Goal: Transaction & Acquisition: Subscribe to service/newsletter

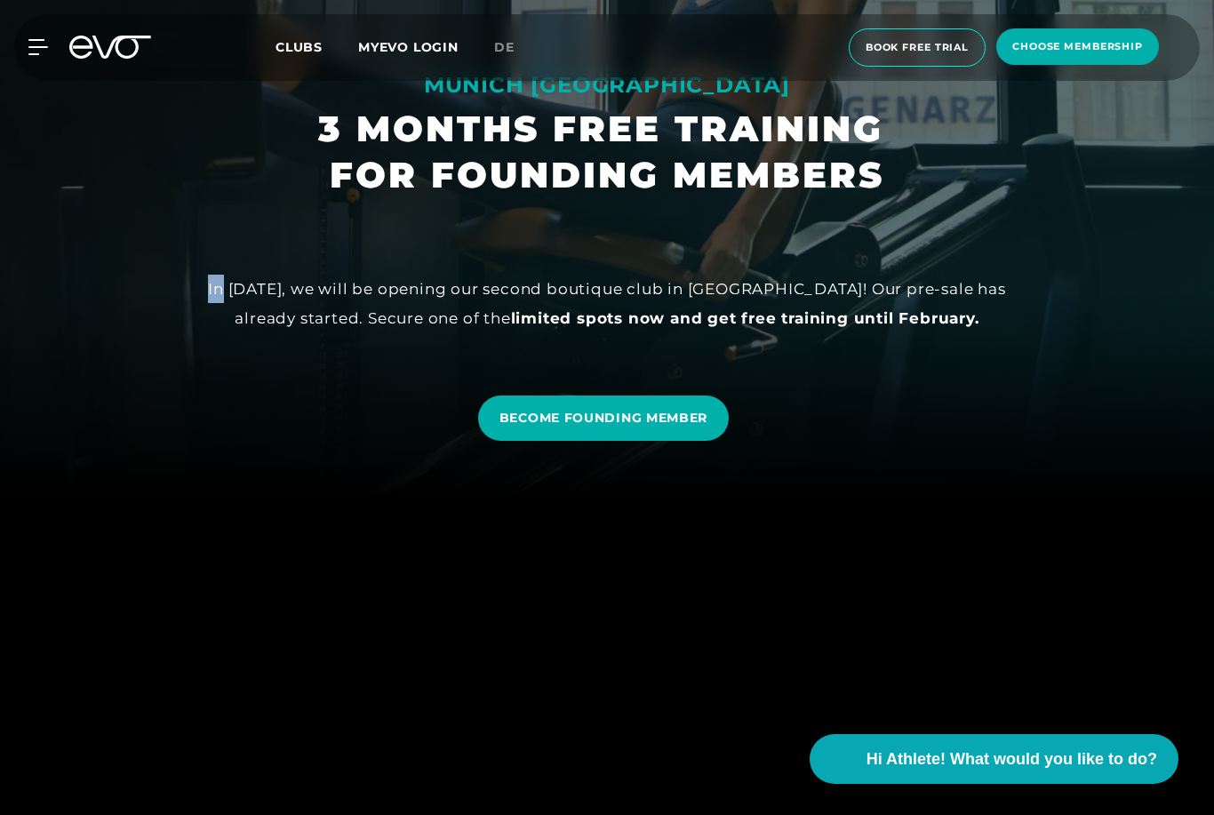
click at [912, 454] on div "BECOME FOUNDING MEMBER" at bounding box center [606, 418] width 1185 height 72
click at [682, 441] on link "BECOME FOUNDING MEMBER" at bounding box center [603, 417] width 251 height 45
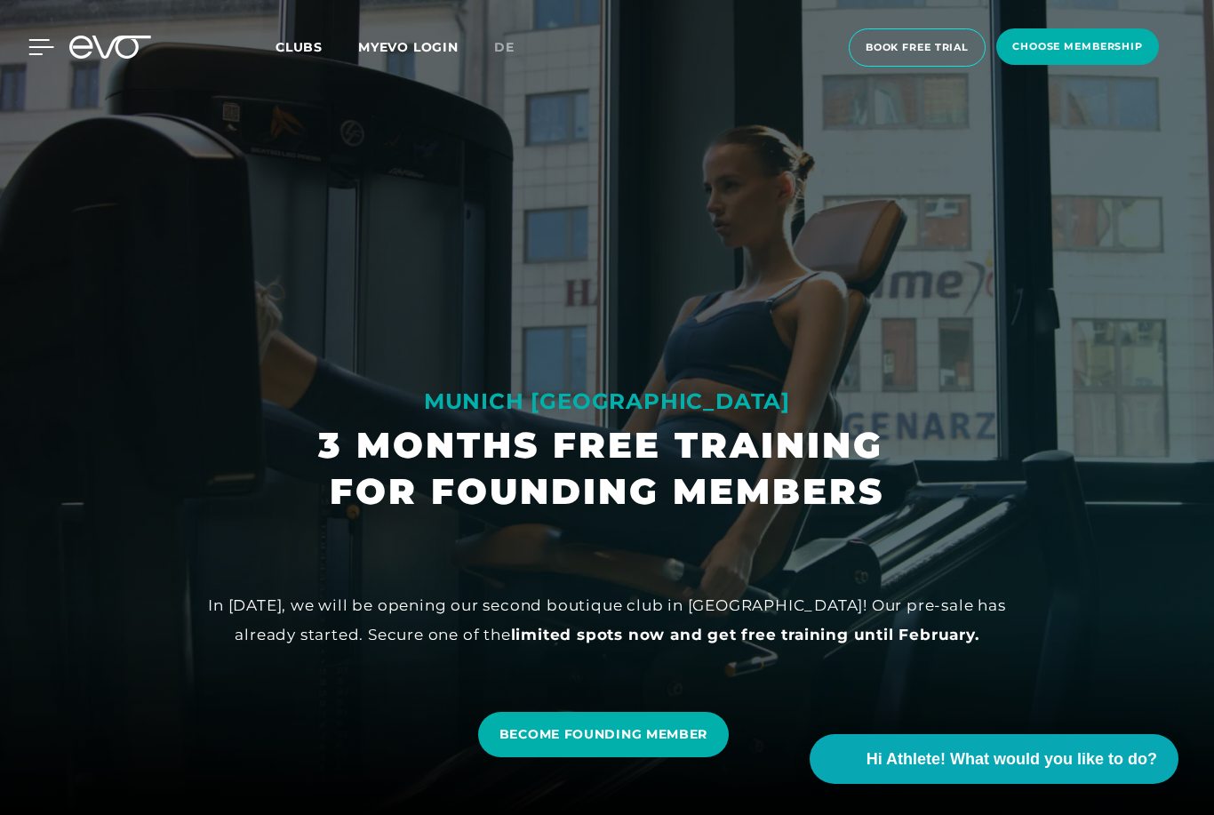
click at [42, 46] on icon at bounding box center [41, 47] width 25 height 14
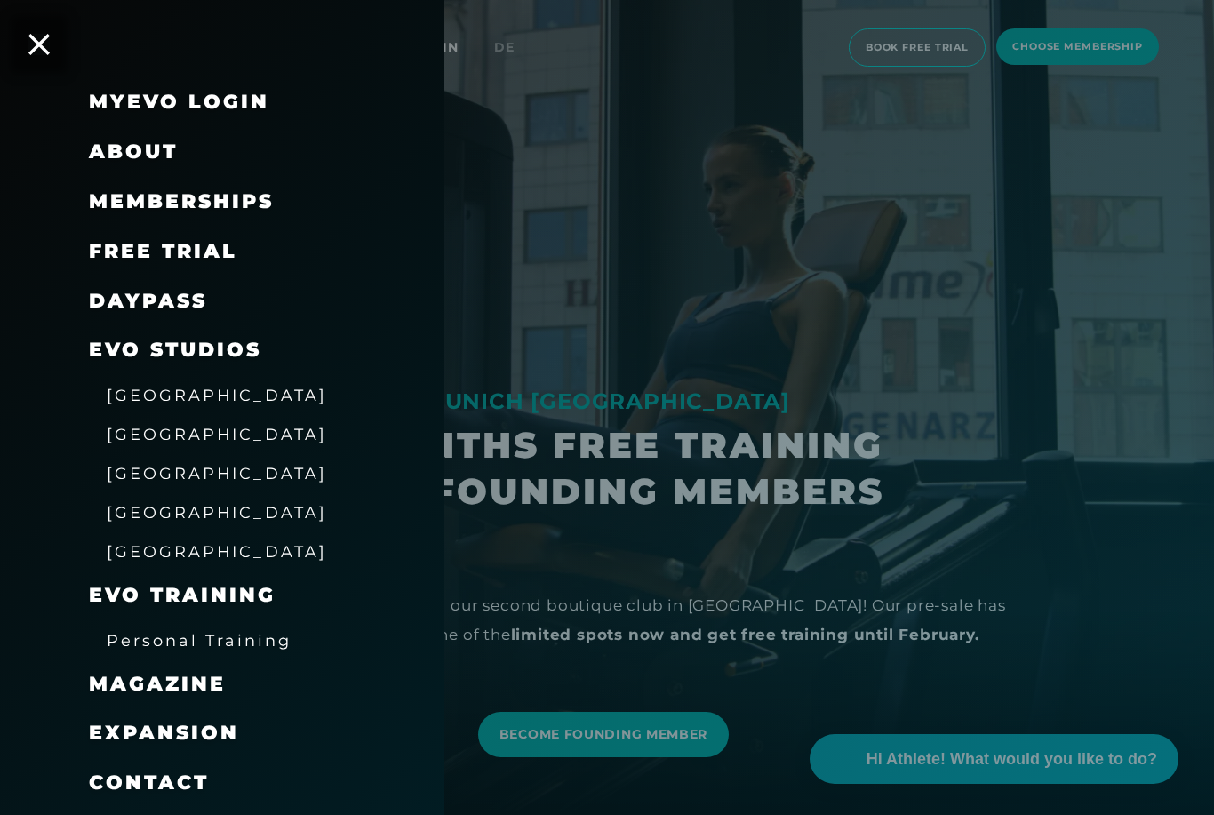
scroll to position [12, 0]
click at [234, 106] on link "MyEVO Login" at bounding box center [179, 102] width 180 height 24
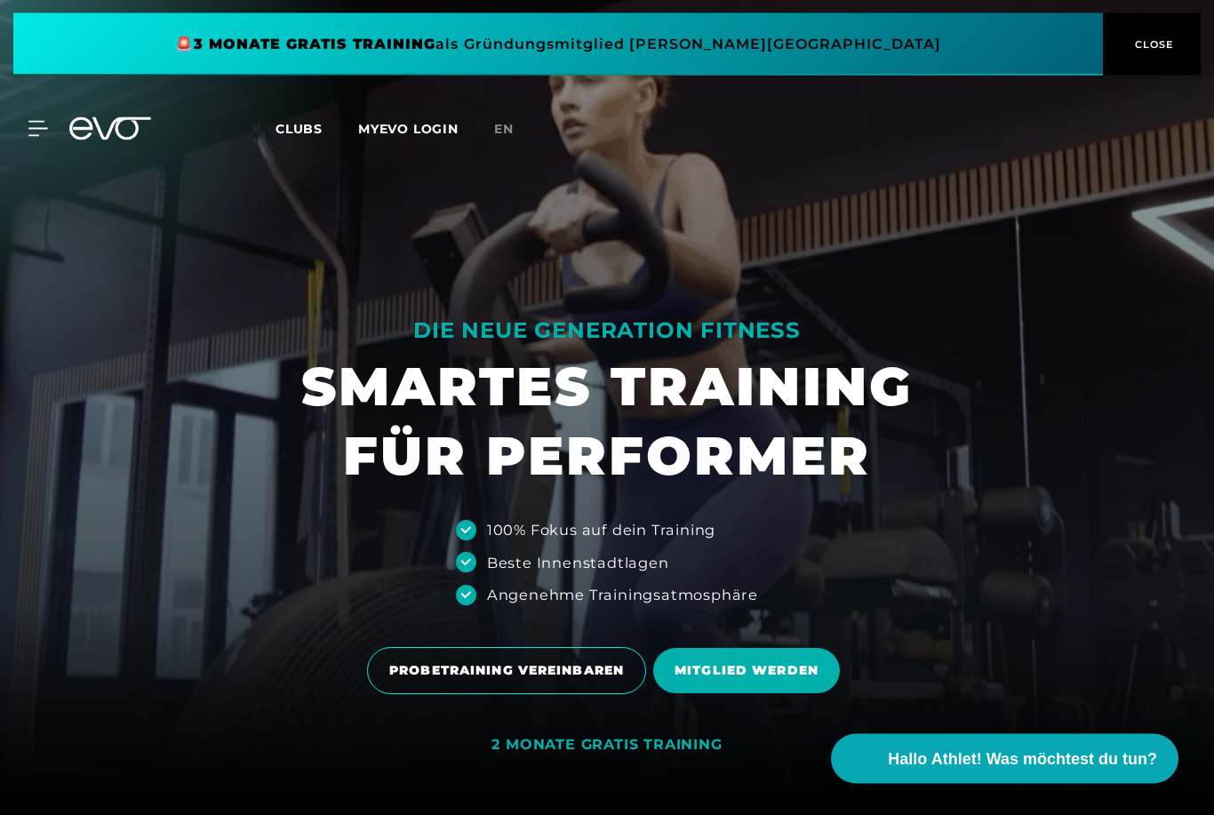
click at [1160, 59] on button "CLOSE" at bounding box center [1152, 44] width 98 height 62
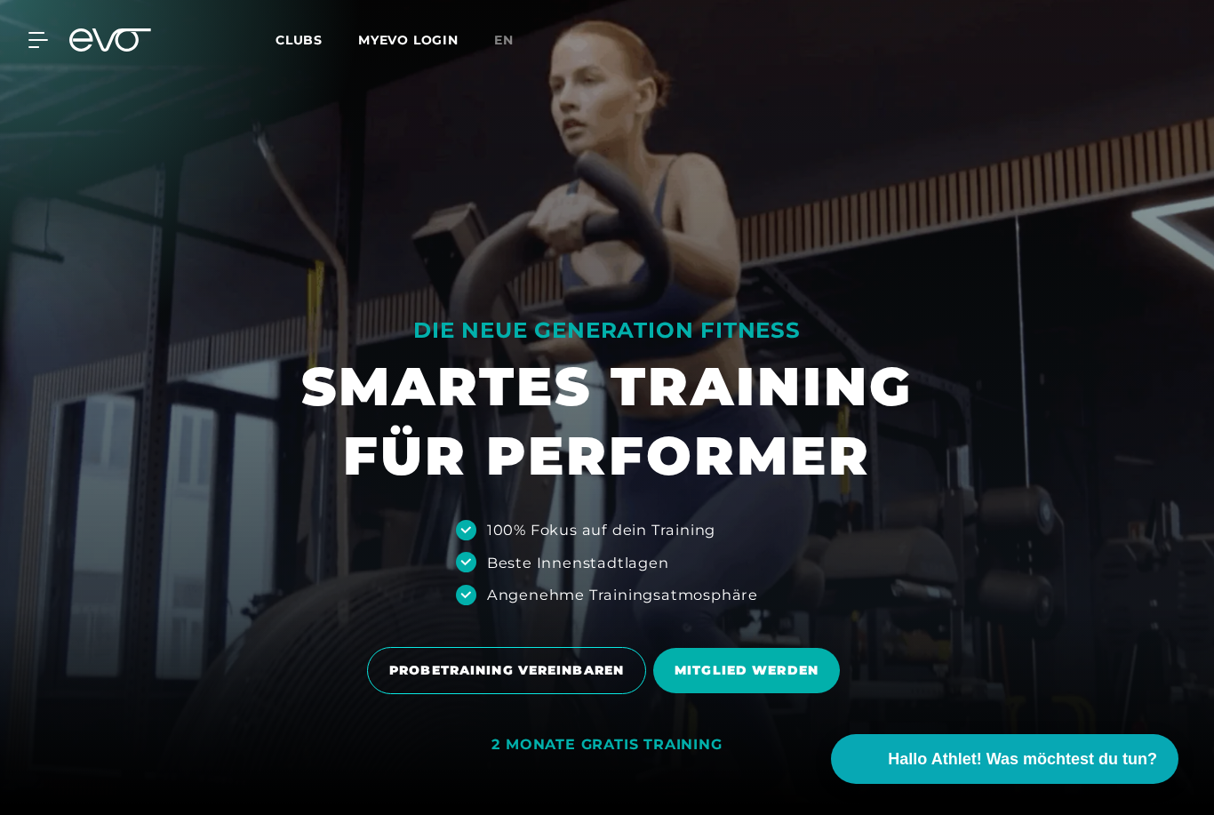
click at [499, 48] on link "en" at bounding box center [514, 40] width 41 height 20
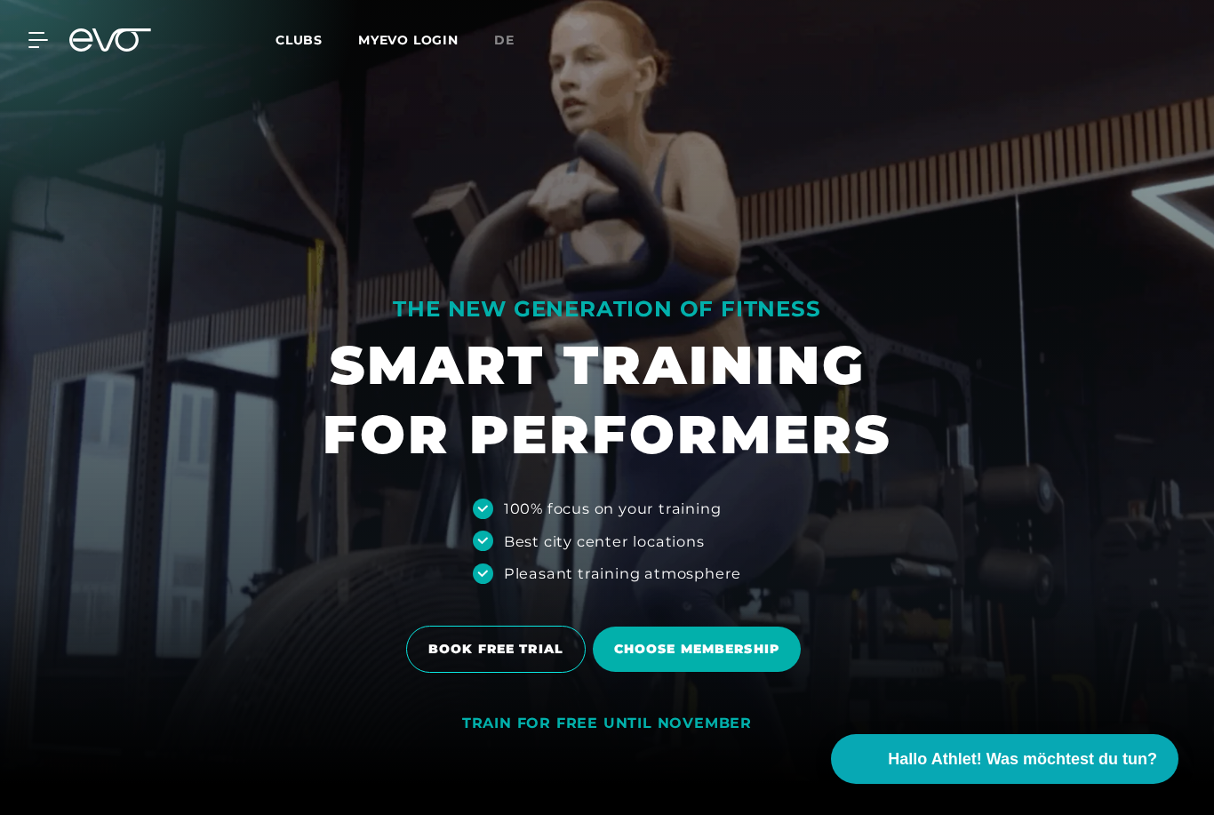
scroll to position [27, 0]
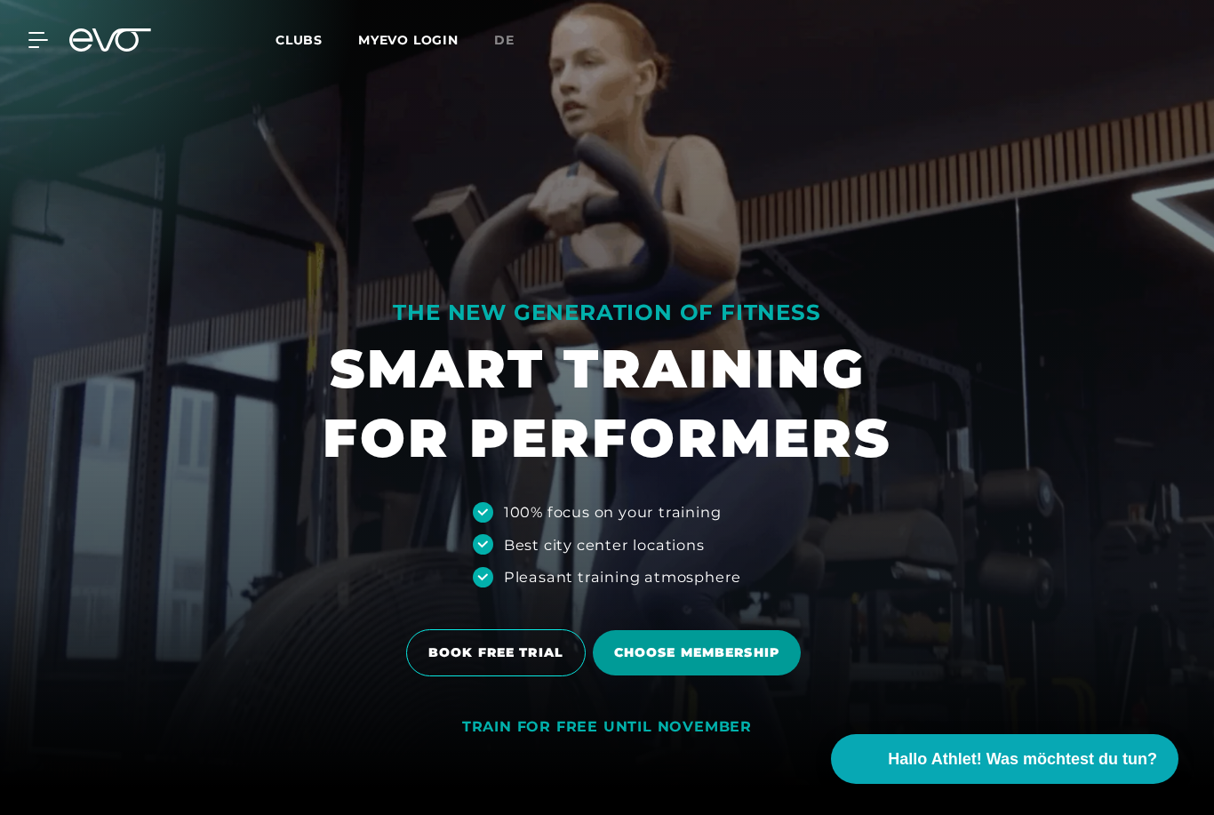
click at [754, 662] on span "Choose membership" at bounding box center [696, 652] width 165 height 19
